Goal: Book appointment/travel/reservation

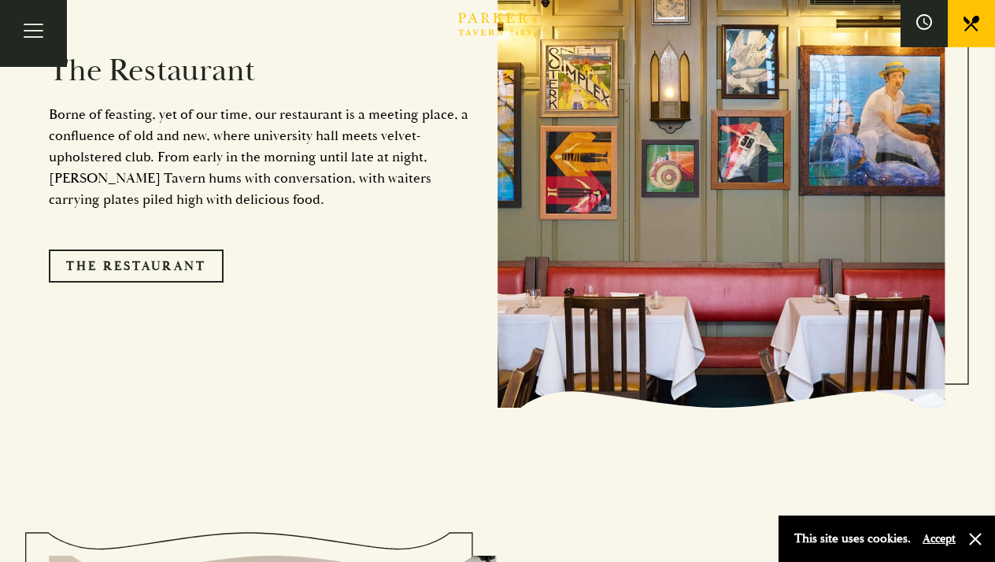
scroll to position [1424, 0]
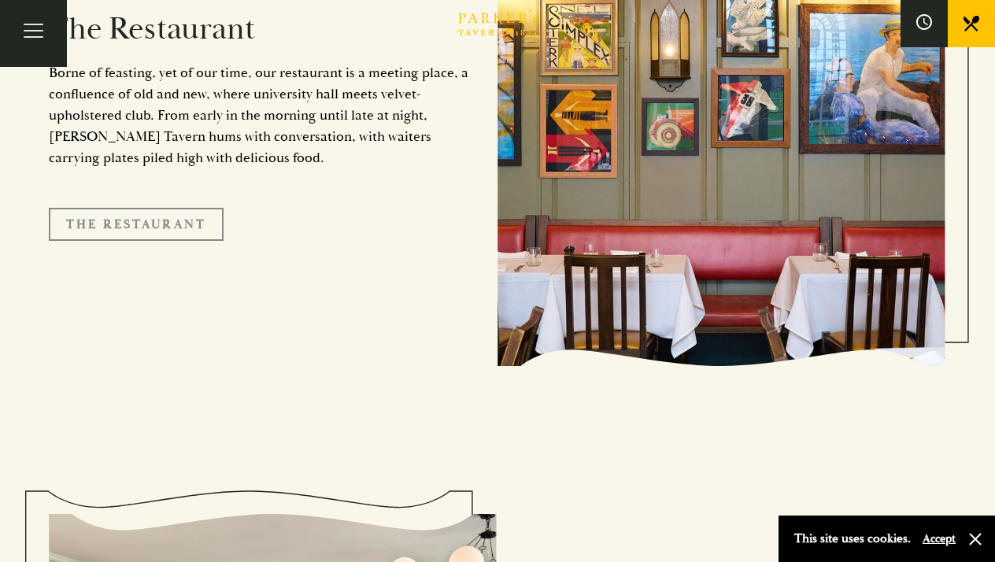
click at [175, 208] on link "The Restaurant" at bounding box center [136, 224] width 175 height 33
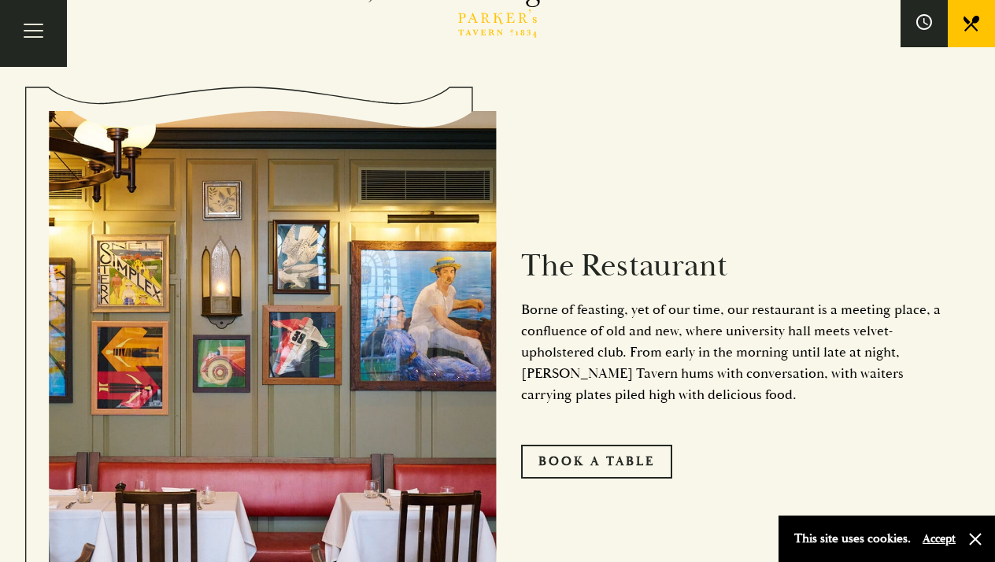
scroll to position [710, 0]
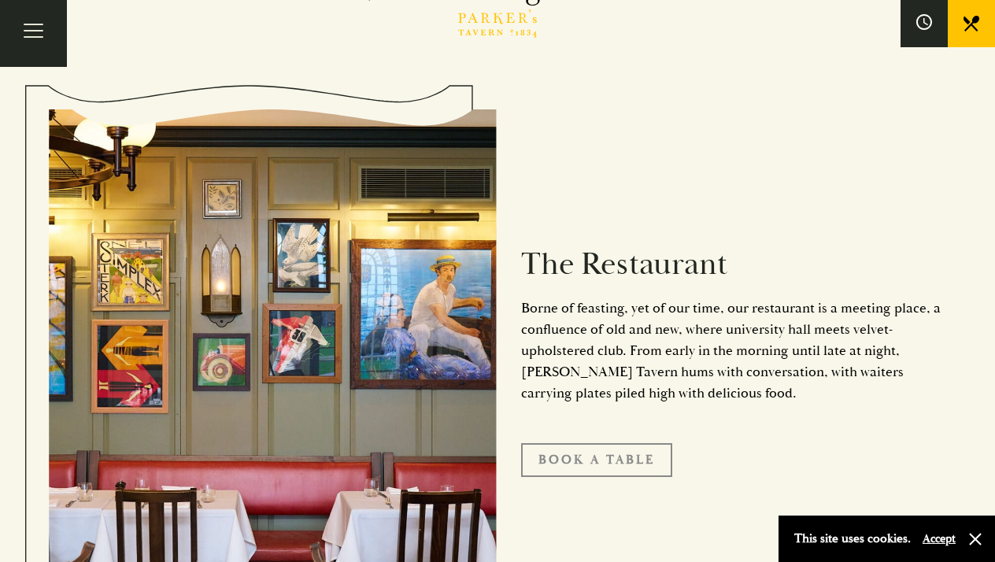
click at [573, 460] on link "Book A Table" at bounding box center [596, 459] width 151 height 33
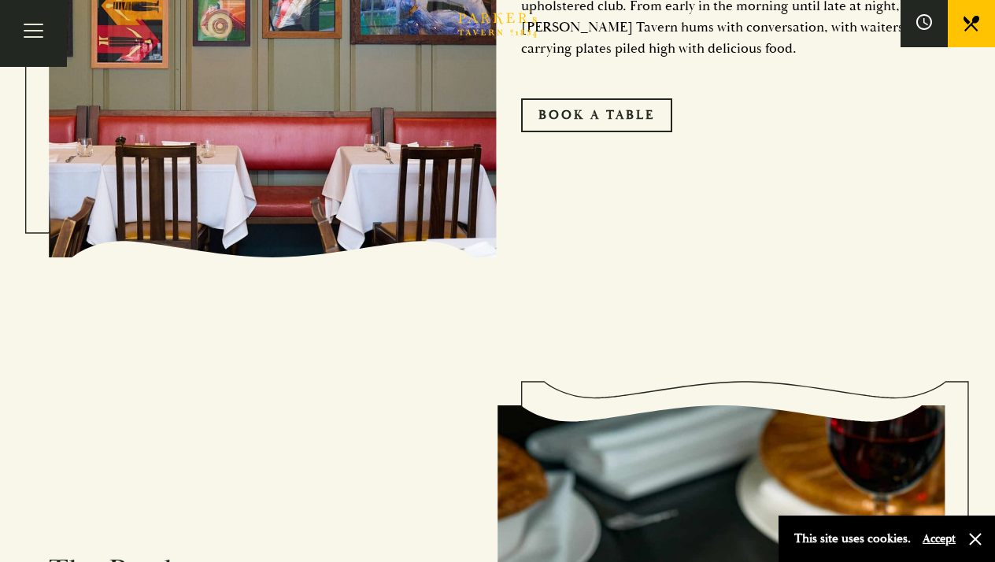
scroll to position [0, 0]
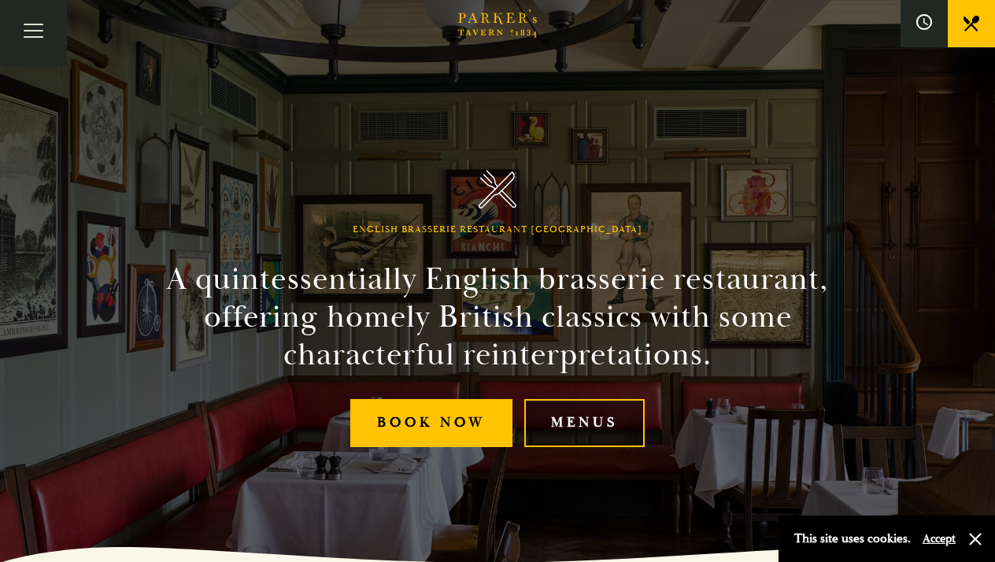
click at [589, 417] on link "Menus" at bounding box center [584, 423] width 120 height 48
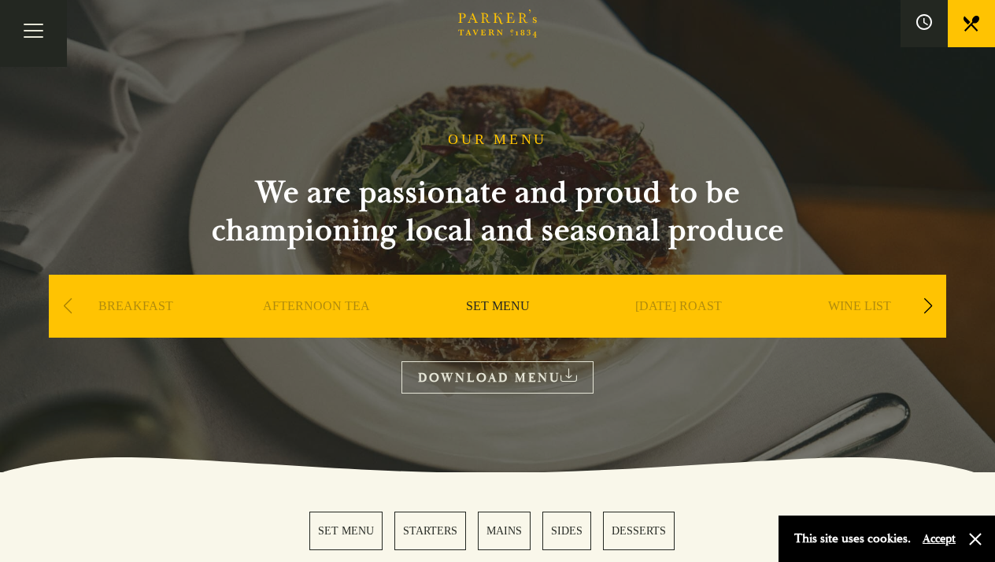
click at [668, 313] on link "[DATE] ROAST" at bounding box center [678, 329] width 87 height 63
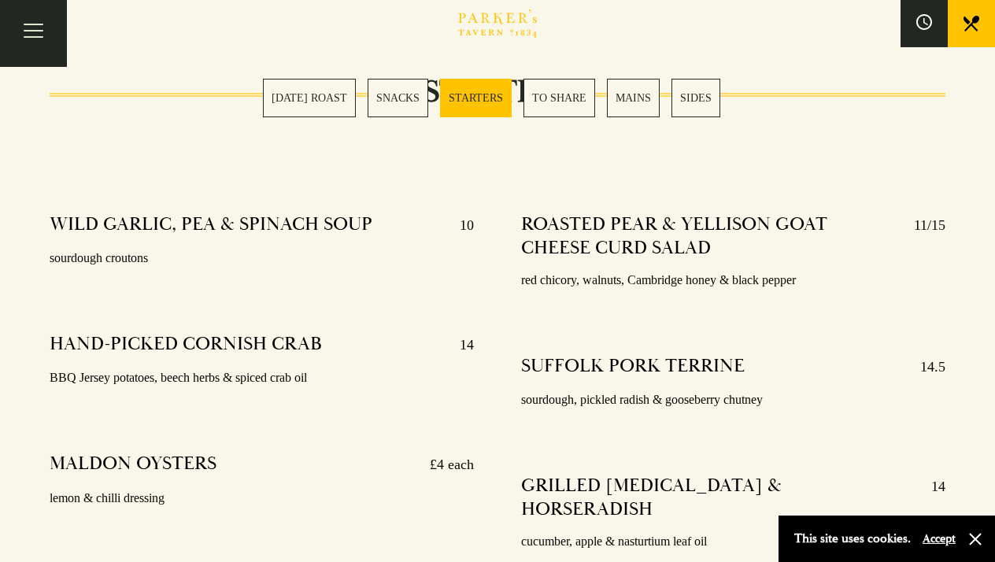
scroll to position [1592, 0]
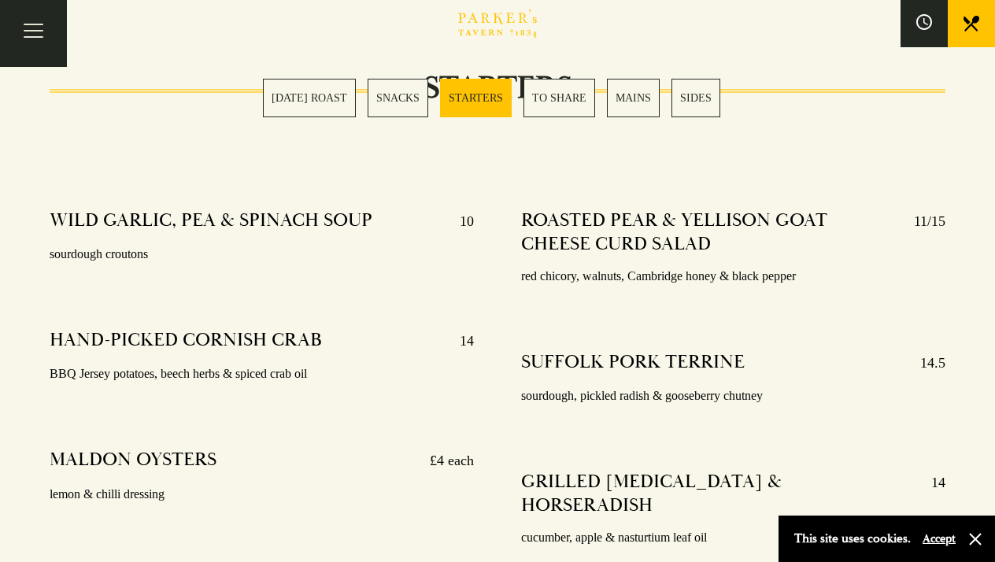
click at [342, 104] on link "[DATE] ROAST" at bounding box center [309, 98] width 93 height 39
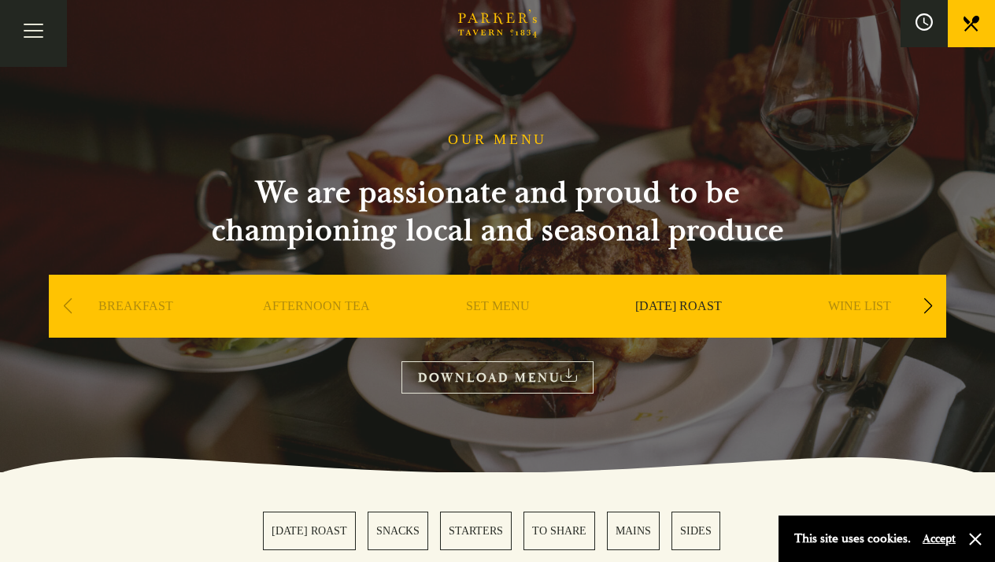
click at [916, 34] on button at bounding box center [923, 23] width 47 height 47
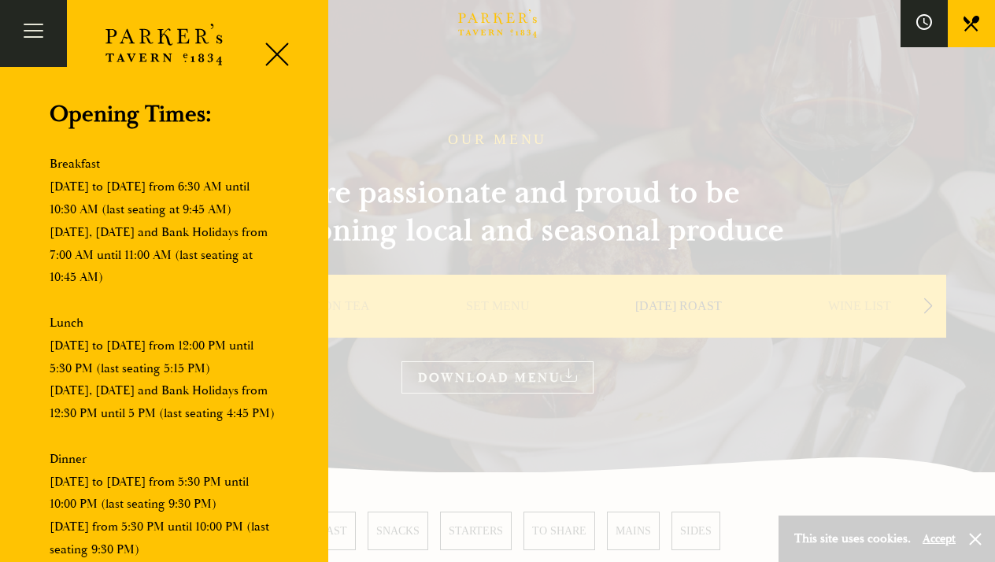
click at [963, 28] on icon at bounding box center [971, 24] width 16 height 16
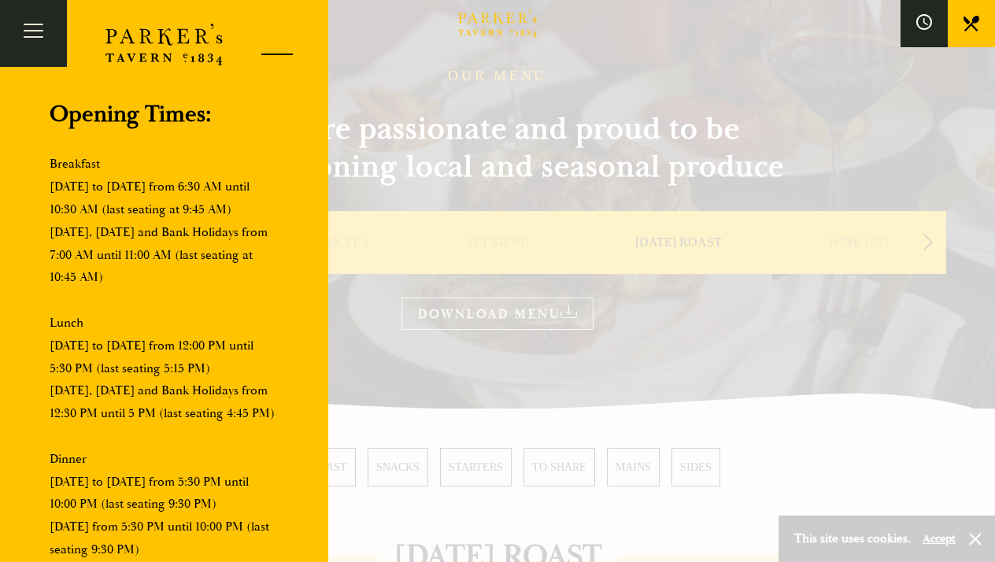
click at [267, 38] on div at bounding box center [271, 57] width 67 height 67
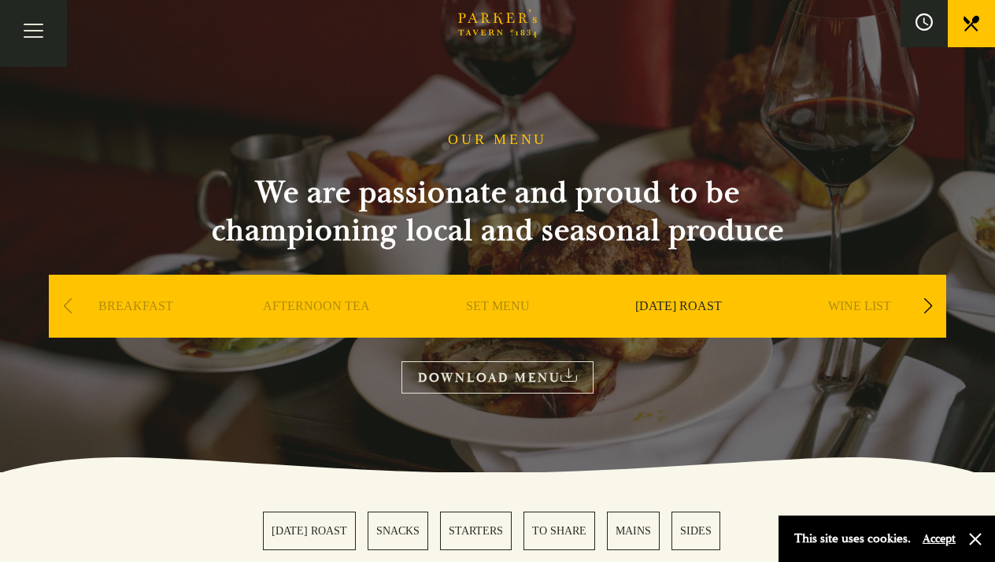
click at [926, 25] on icon at bounding box center [923, 21] width 17 height 17
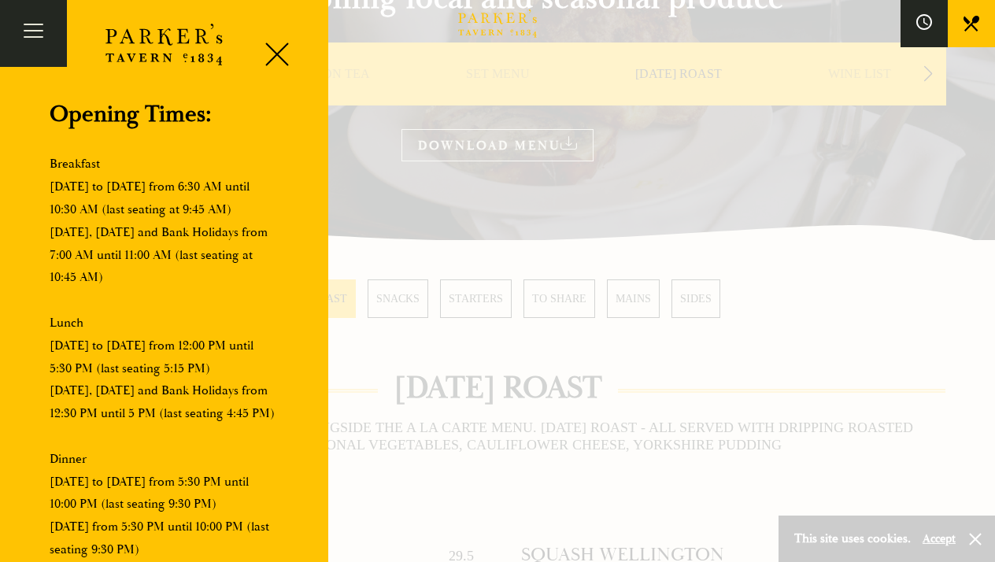
click at [588, 317] on div at bounding box center [497, 281] width 995 height 562
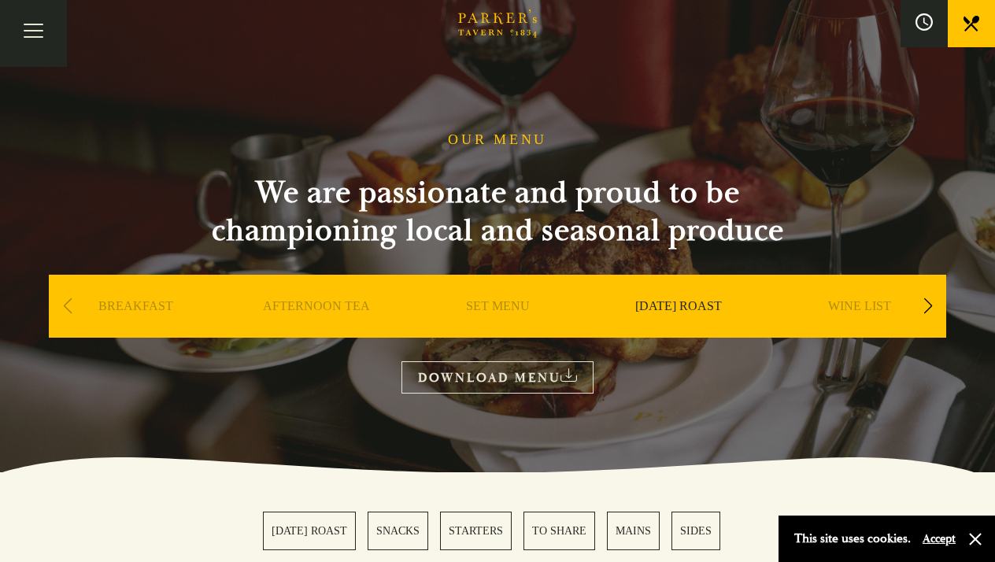
click at [929, 30] on icon at bounding box center [923, 21] width 17 height 17
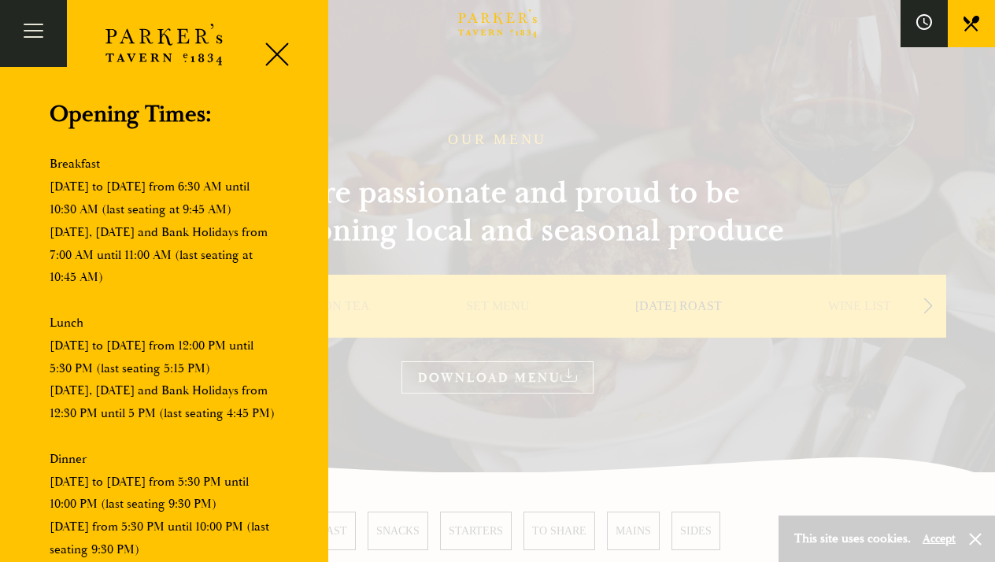
click at [959, 28] on link at bounding box center [971, 23] width 47 height 47
